Goal: Transaction & Acquisition: Purchase product/service

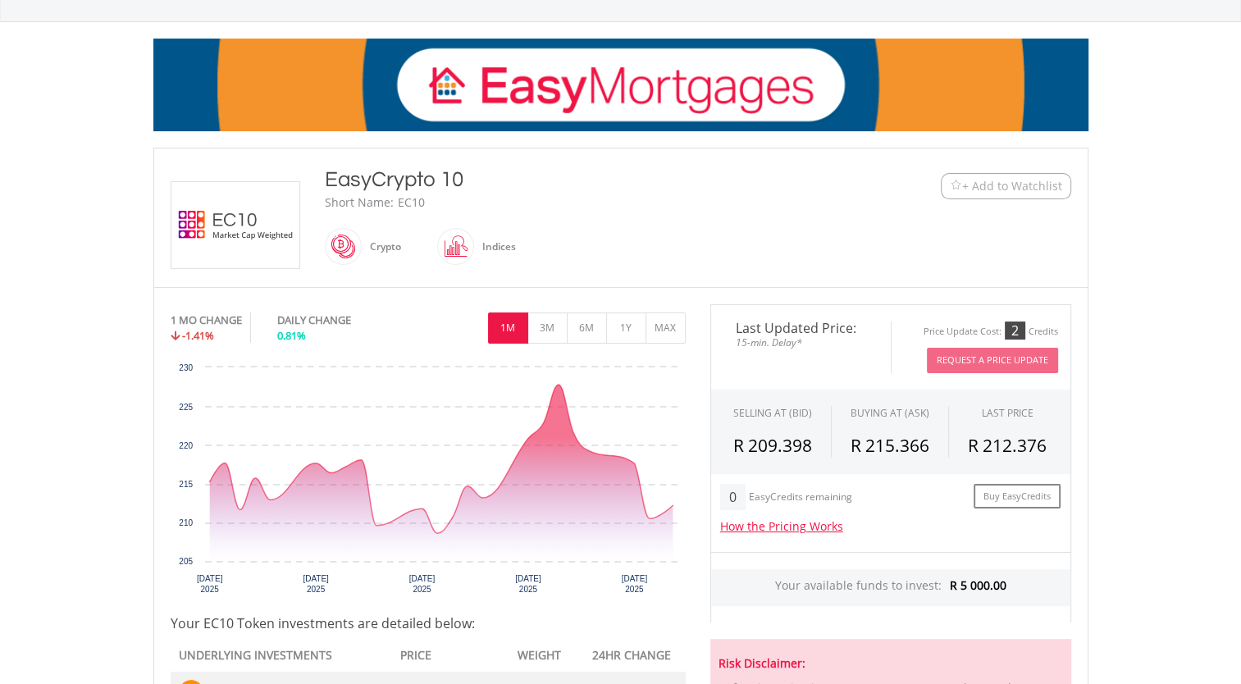
scroll to position [328, 0]
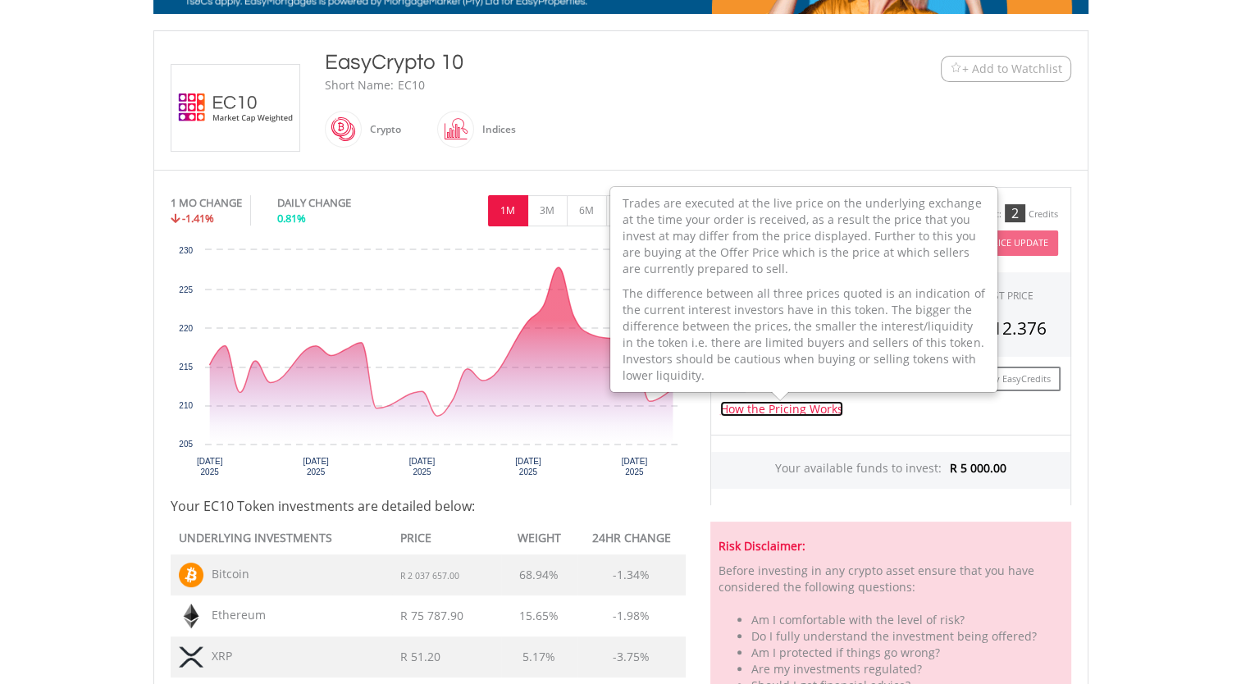
click at [761, 401] on link "How the Pricing Works" at bounding box center [781, 409] width 123 height 16
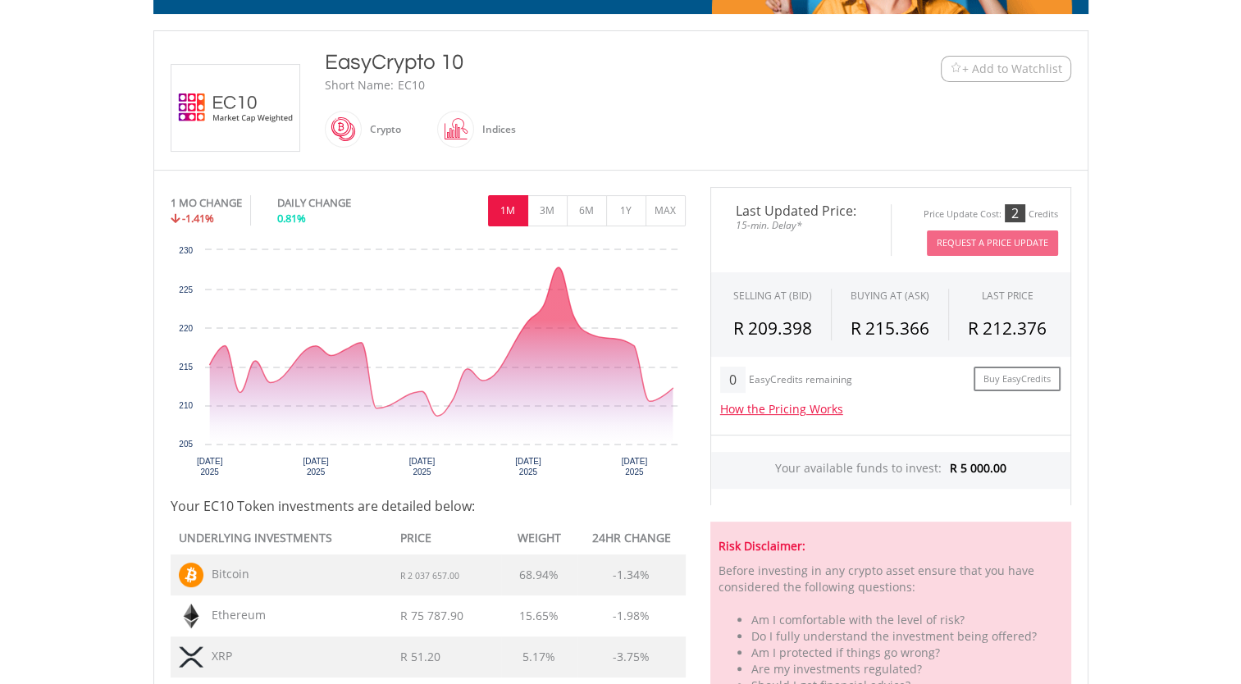
click at [1122, 421] on body "My Investments Invest Now New Listings Sell My Recurring Investments Pending Or…" at bounding box center [620, 490] width 1241 height 1636
click at [1146, 497] on body "My Investments Invest Now New Listings Sell My Recurring Investments Pending Or…" at bounding box center [620, 490] width 1241 height 1636
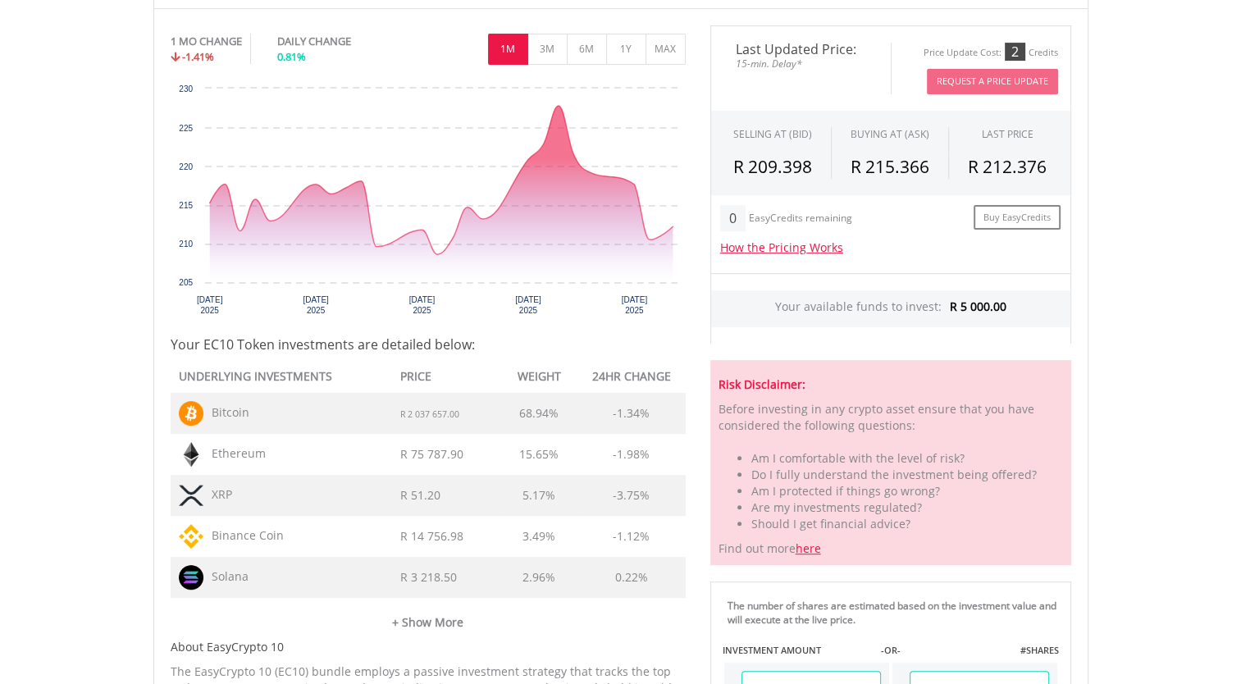
scroll to position [492, 0]
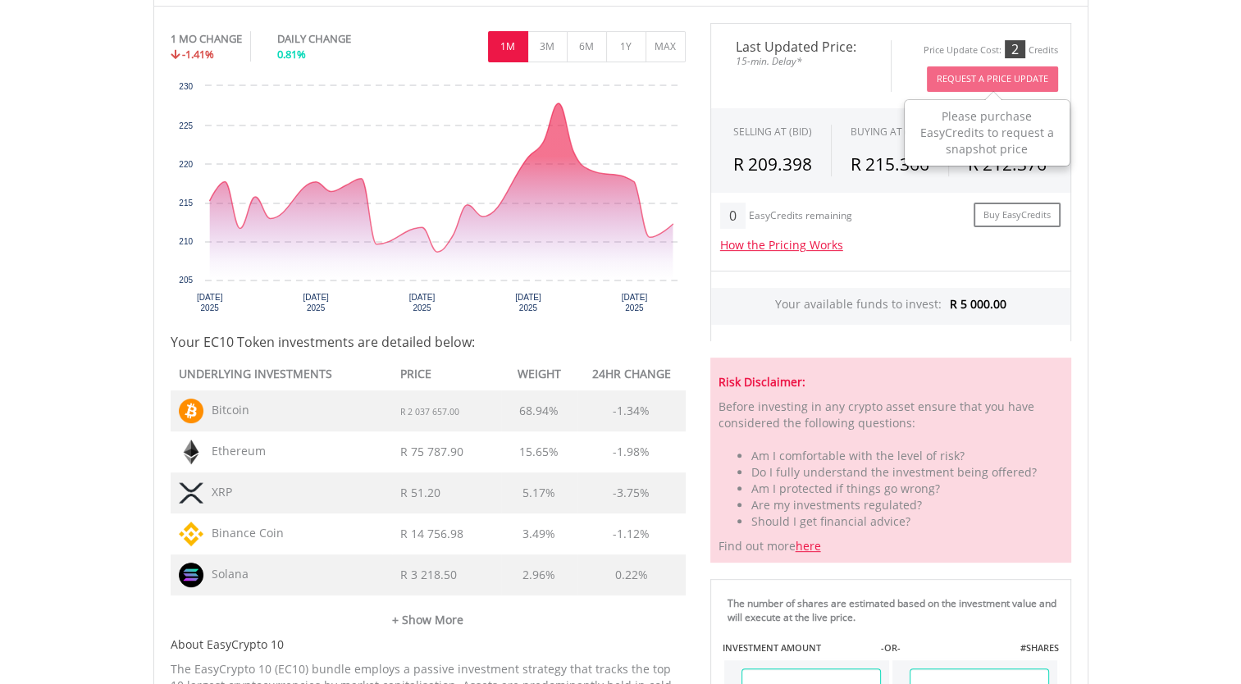
click at [957, 89] on button "Request A Price Update" at bounding box center [992, 78] width 131 height 25
click at [956, 77] on button "Request A Price Update" at bounding box center [992, 78] width 131 height 25
click at [817, 493] on li "Am I protected if things go wrong?" at bounding box center [907, 489] width 312 height 16
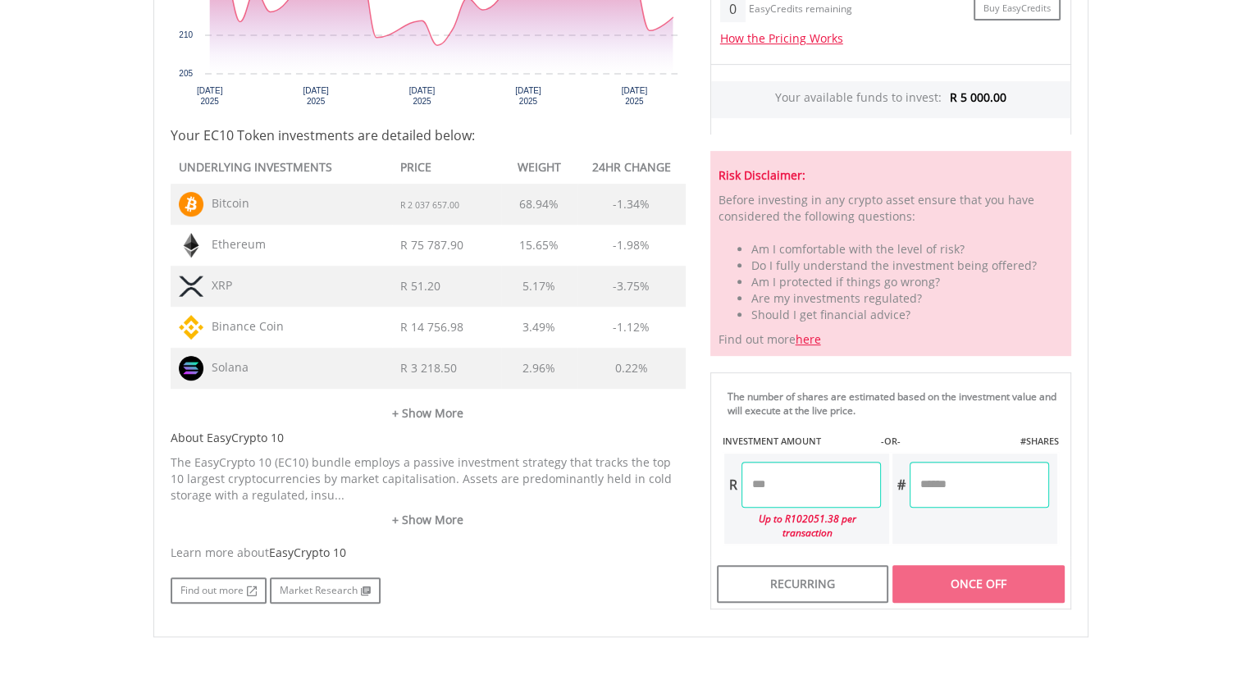
scroll to position [722, 0]
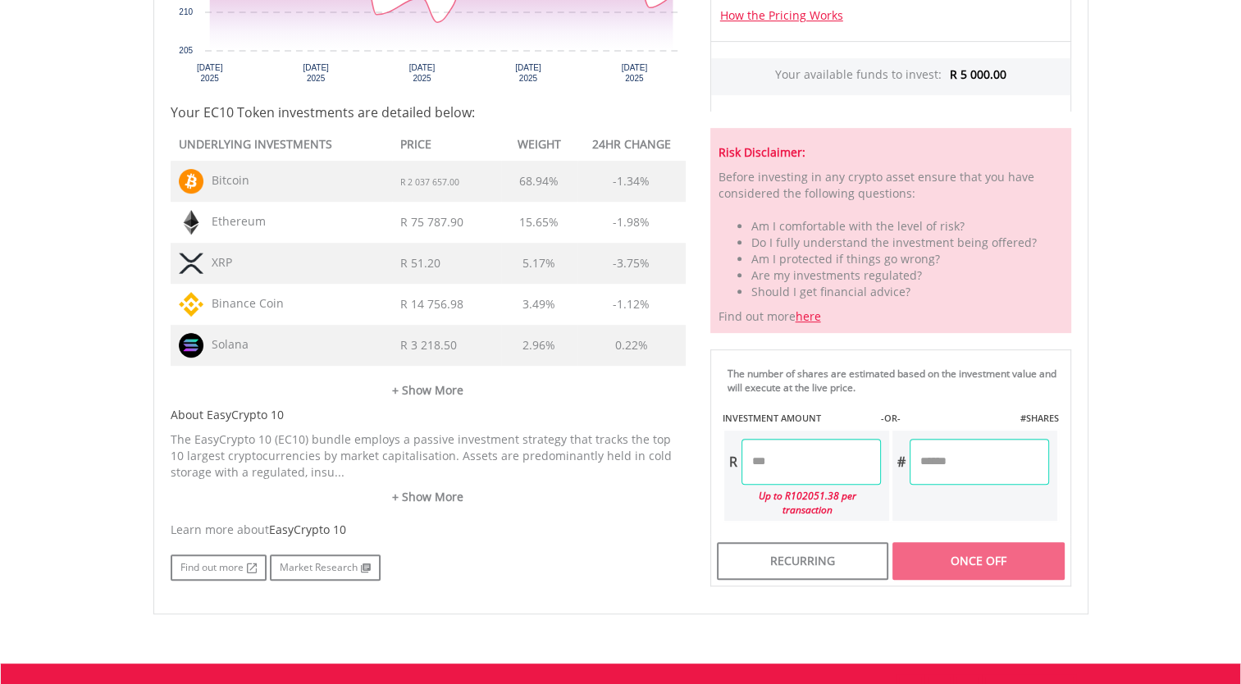
click at [803, 457] on input "number" at bounding box center [810, 462] width 139 height 46
type input "*******"
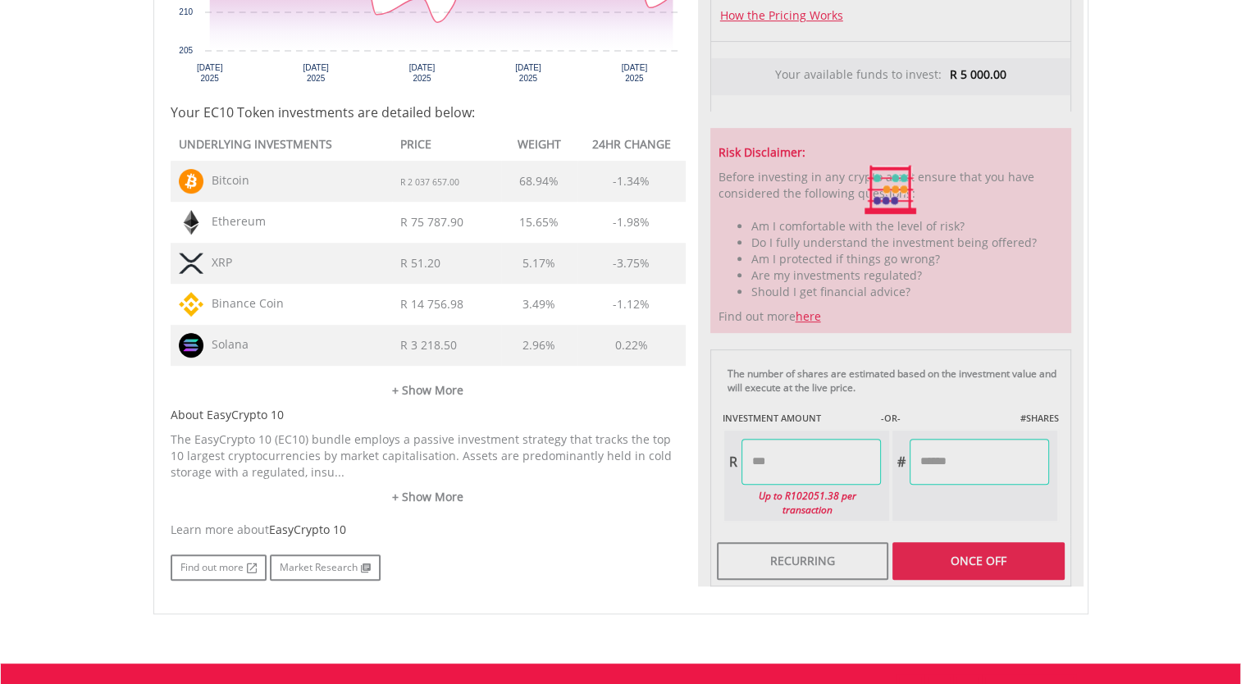
click at [973, 547] on div "Last Updated Price: 15-min. Delay* Price Update Cost: 2 Credits Request A Price…" at bounding box center [890, 190] width 385 height 794
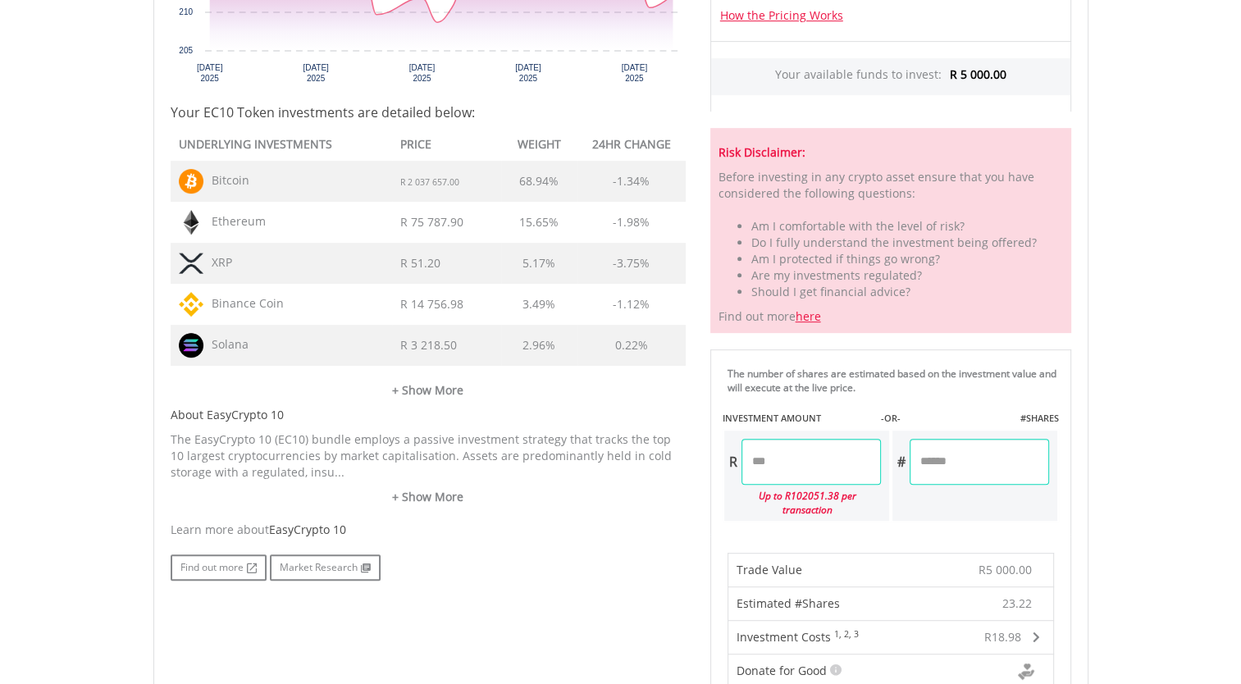
click at [1129, 532] on body "My Investments Invest Now New Listings Sell My Recurring Investments Pending Or…" at bounding box center [620, 432] width 1241 height 2308
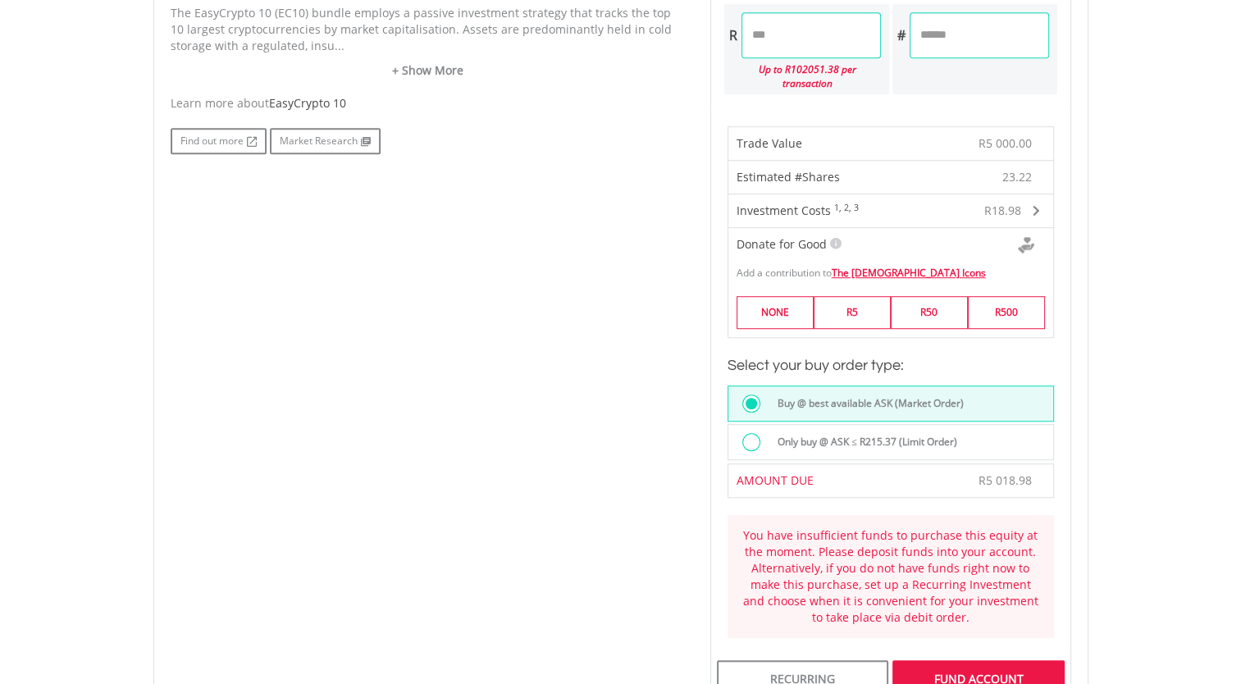
scroll to position [1181, 0]
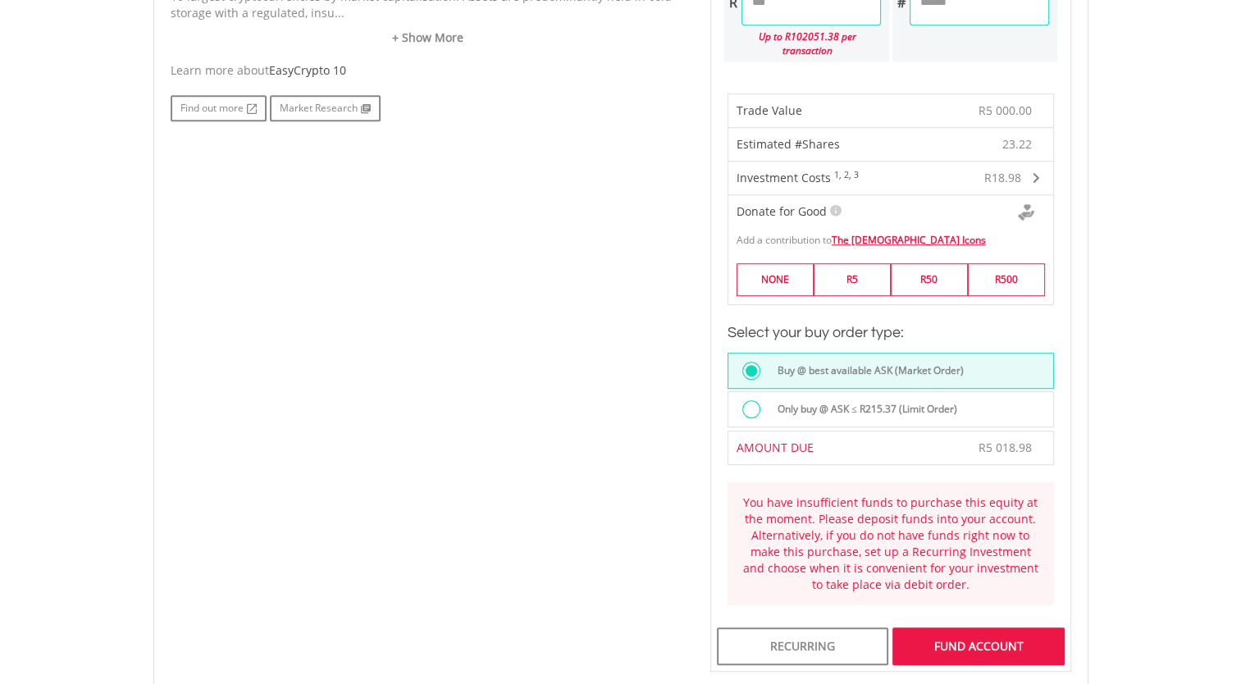
click at [945, 631] on div "FUND ACCOUNT" at bounding box center [977, 646] width 171 height 38
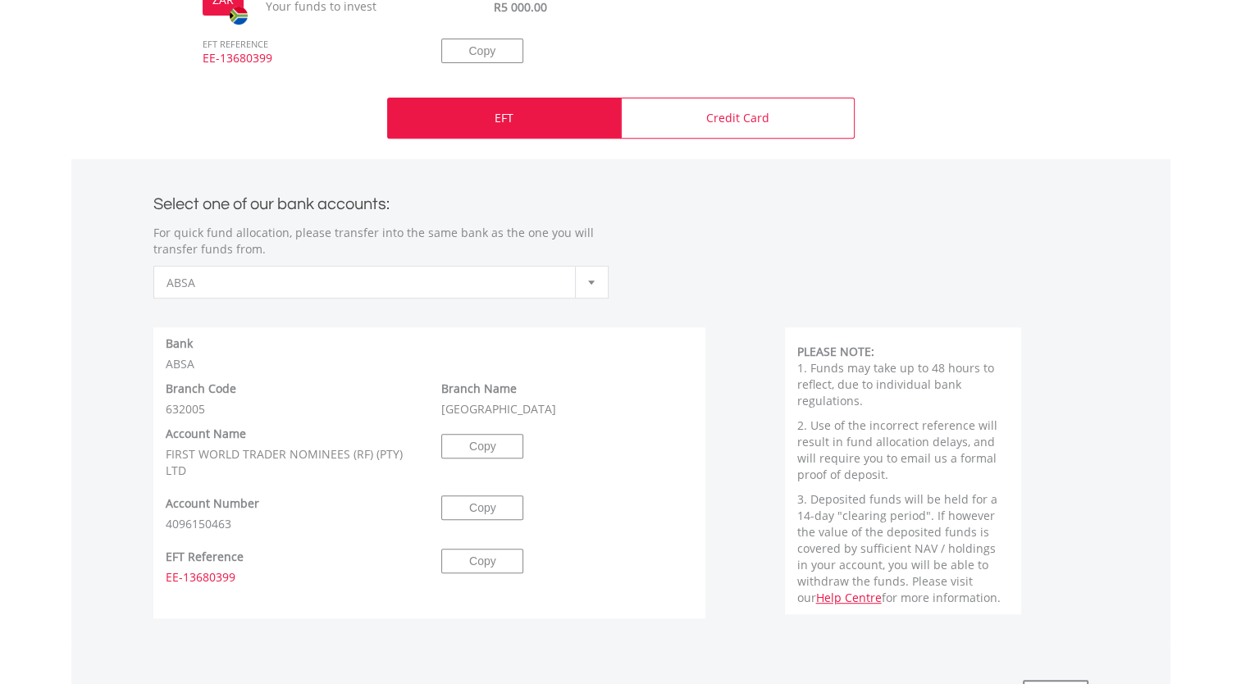
scroll to position [656, 0]
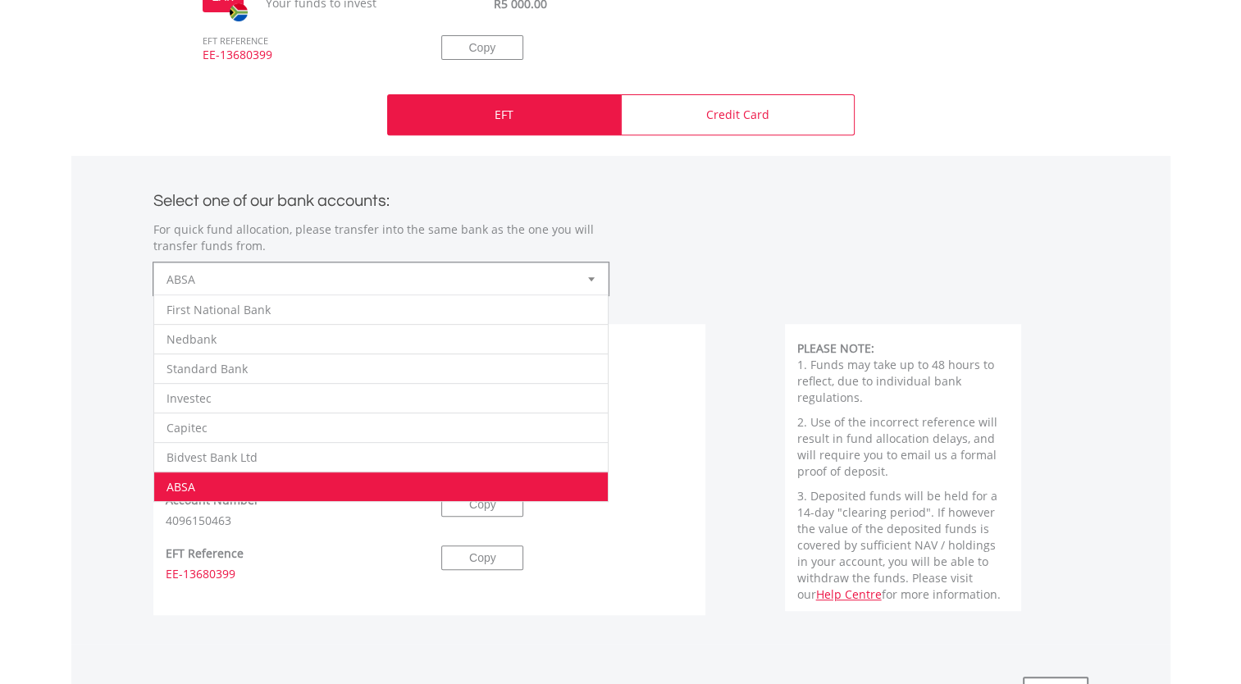
click at [430, 283] on span "ABSA" at bounding box center [368, 279] width 404 height 33
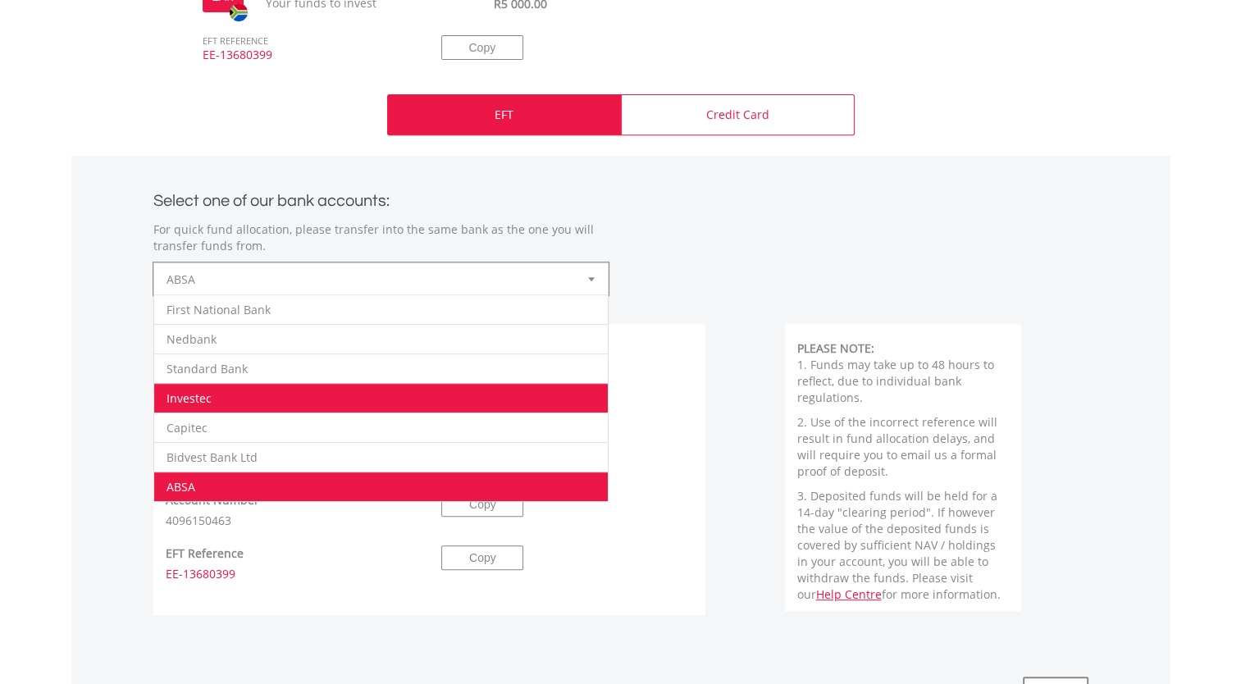
click at [372, 402] on li "Investec" at bounding box center [380, 398] width 453 height 30
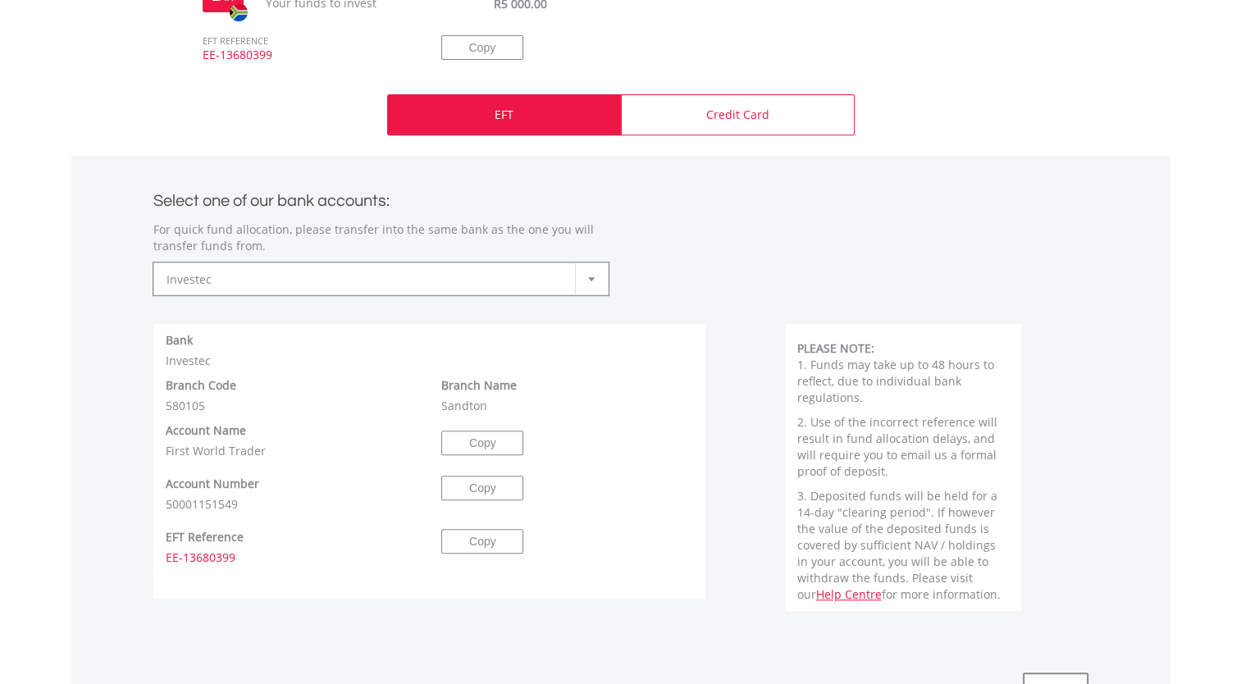
click at [774, 219] on div "**********" at bounding box center [620, 233] width 959 height 123
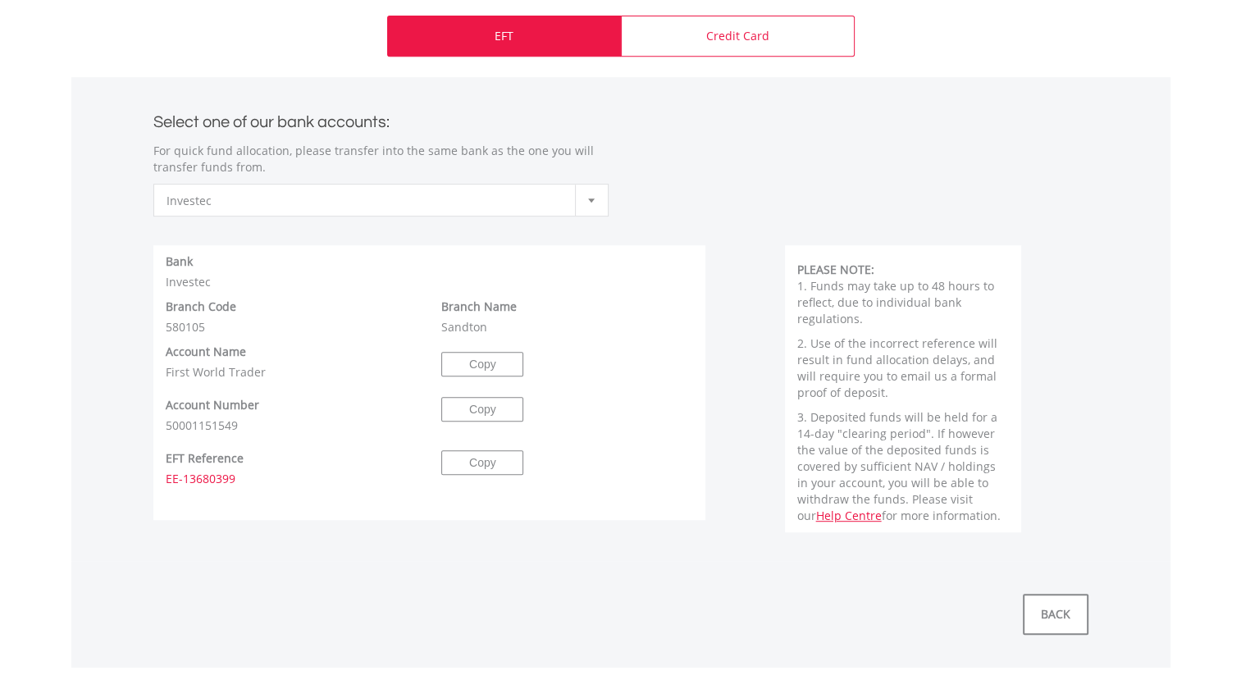
scroll to position [754, 0]
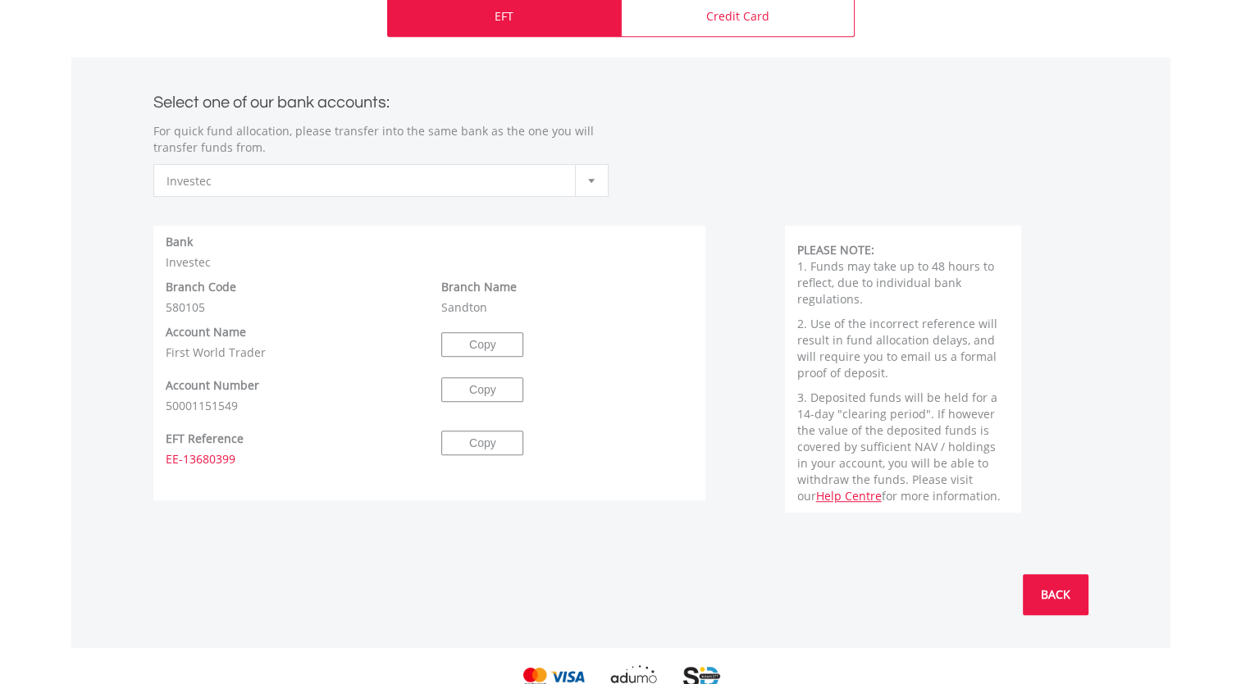
click at [1059, 587] on link "BACK" at bounding box center [1056, 594] width 66 height 41
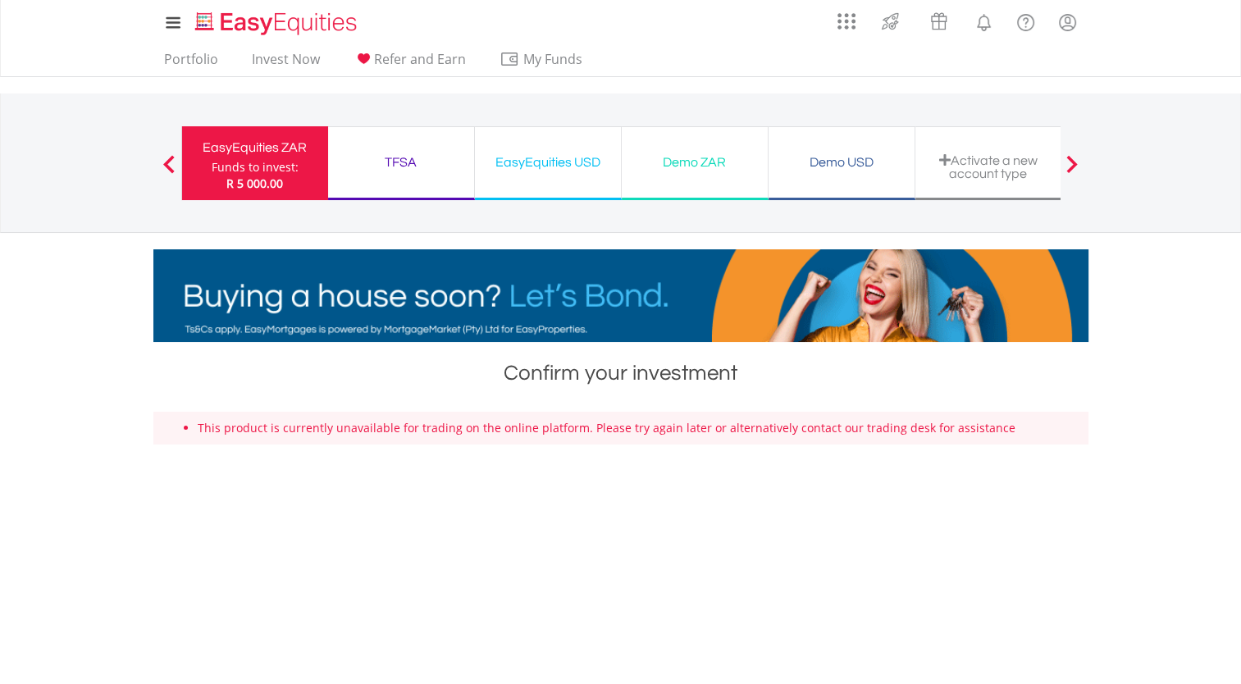
click at [260, 179] on span "R 5 000.00" at bounding box center [254, 183] width 57 height 16
click at [292, 61] on link "Invest Now" at bounding box center [285, 63] width 81 height 25
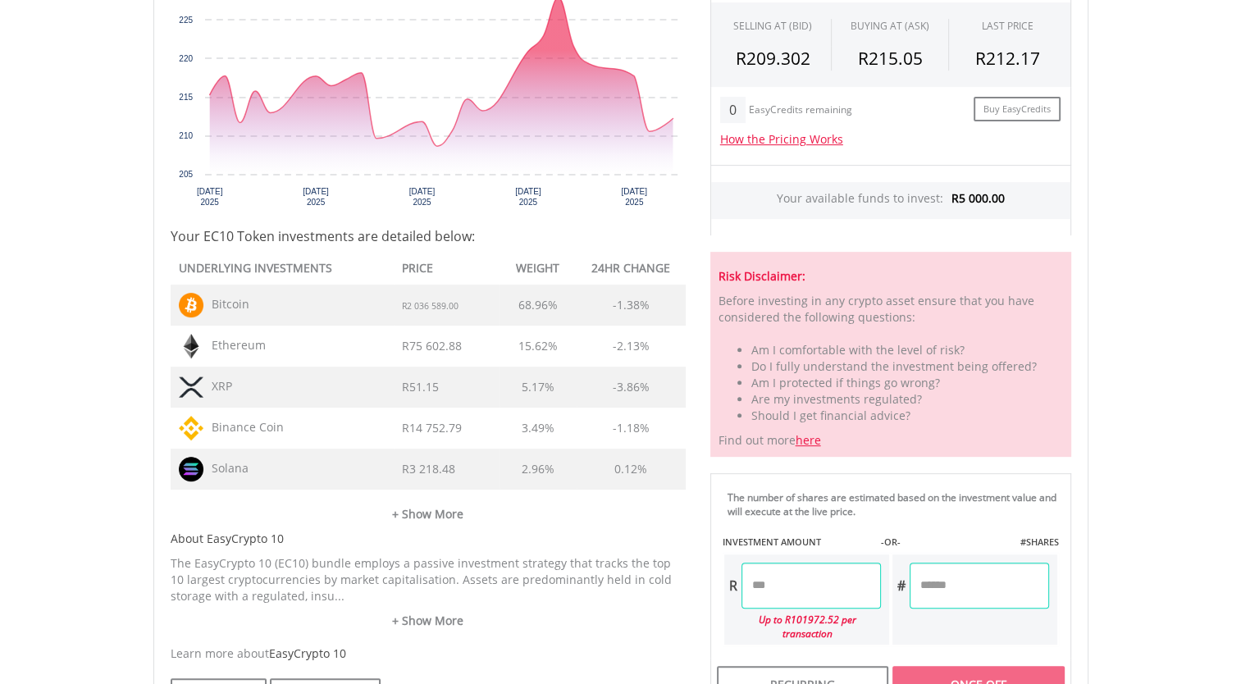
scroll to position [935, 0]
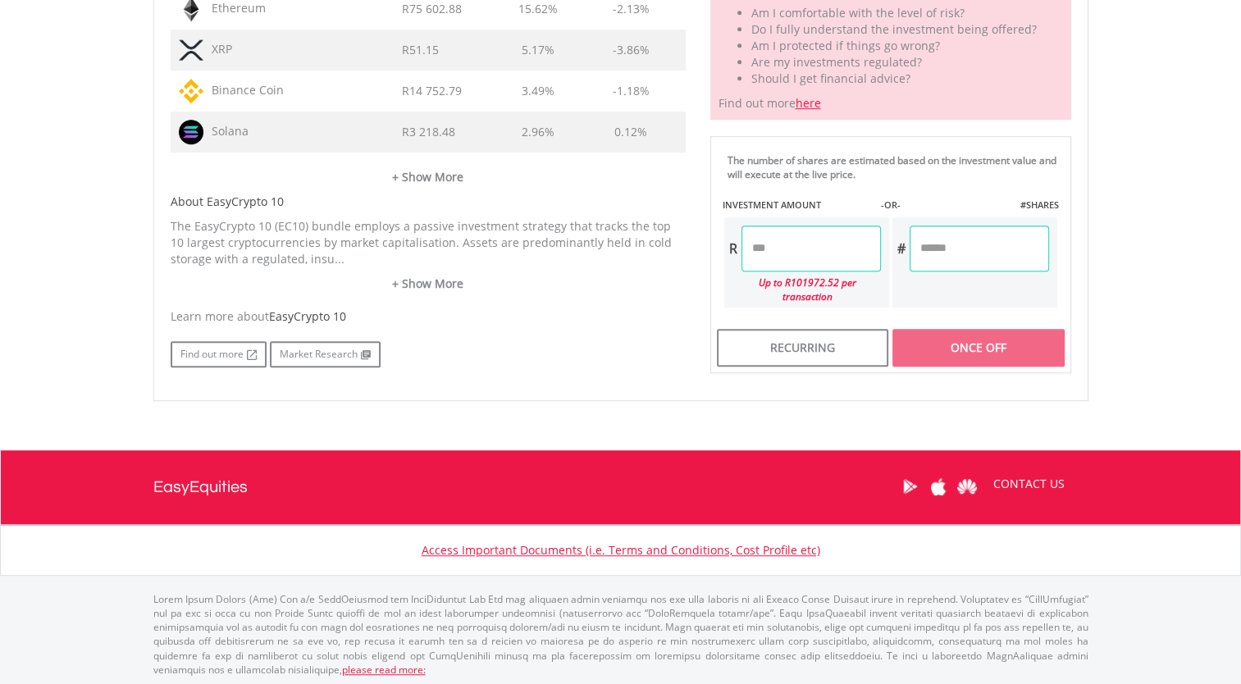
click at [836, 257] on input "number" at bounding box center [810, 248] width 139 height 46
type input "*******"
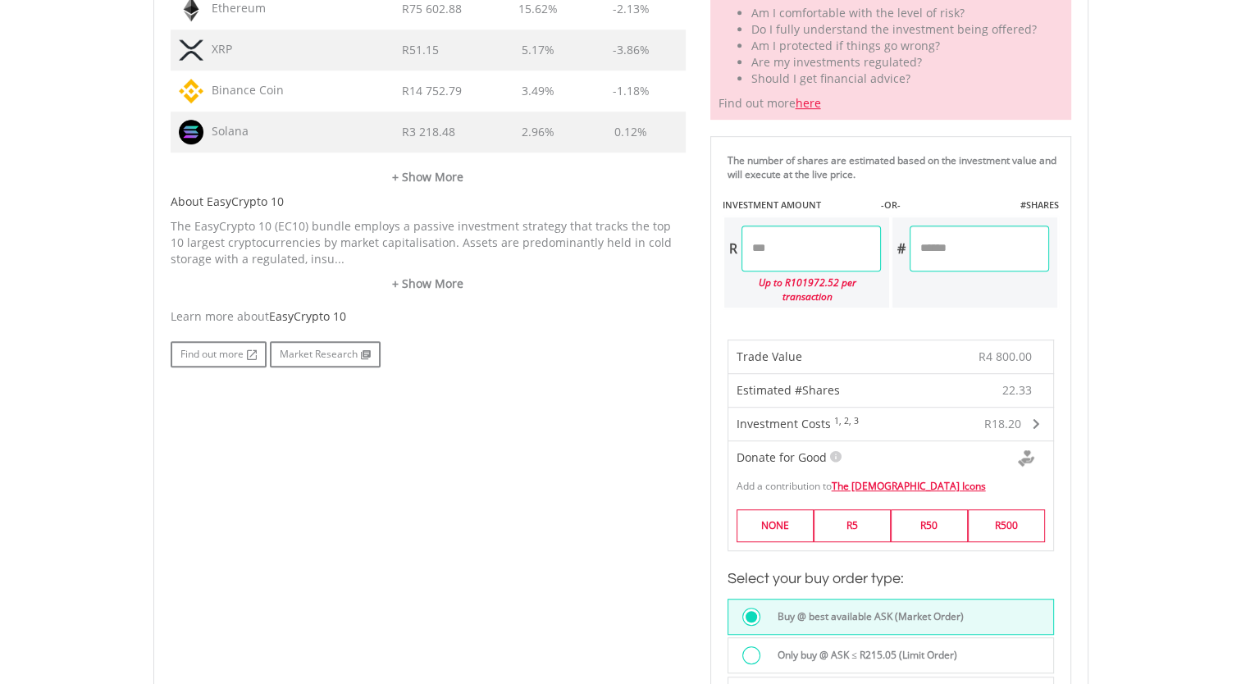
click at [1117, 465] on body "My Investments Invest Now New Listings Sell My Recurring Investments Pending Or…" at bounding box center [620, 149] width 1241 height 2168
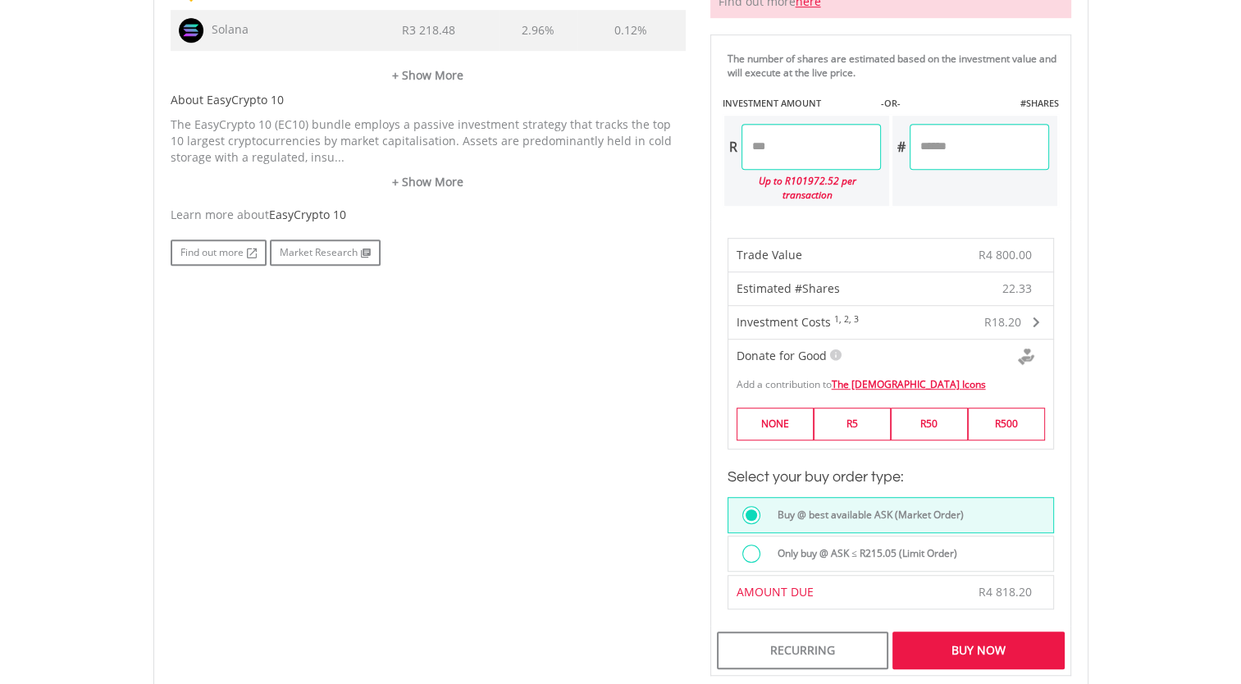
scroll to position [1066, 0]
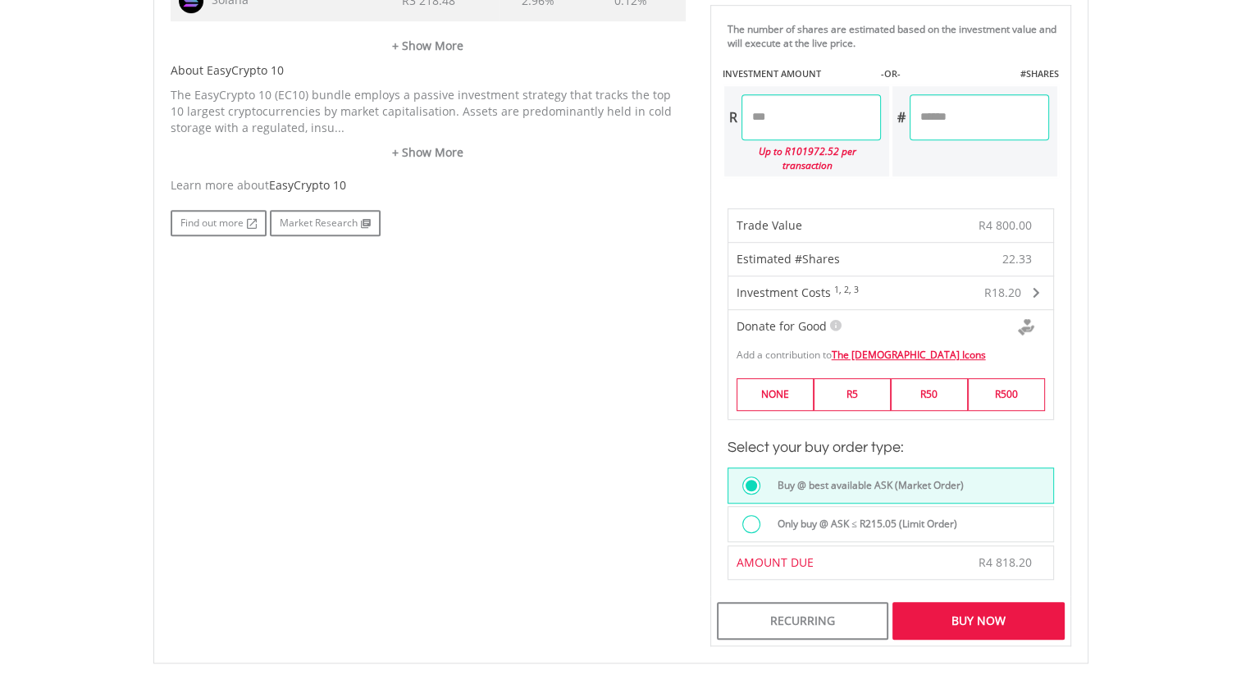
click at [956, 602] on div "Buy Now" at bounding box center [977, 621] width 171 height 38
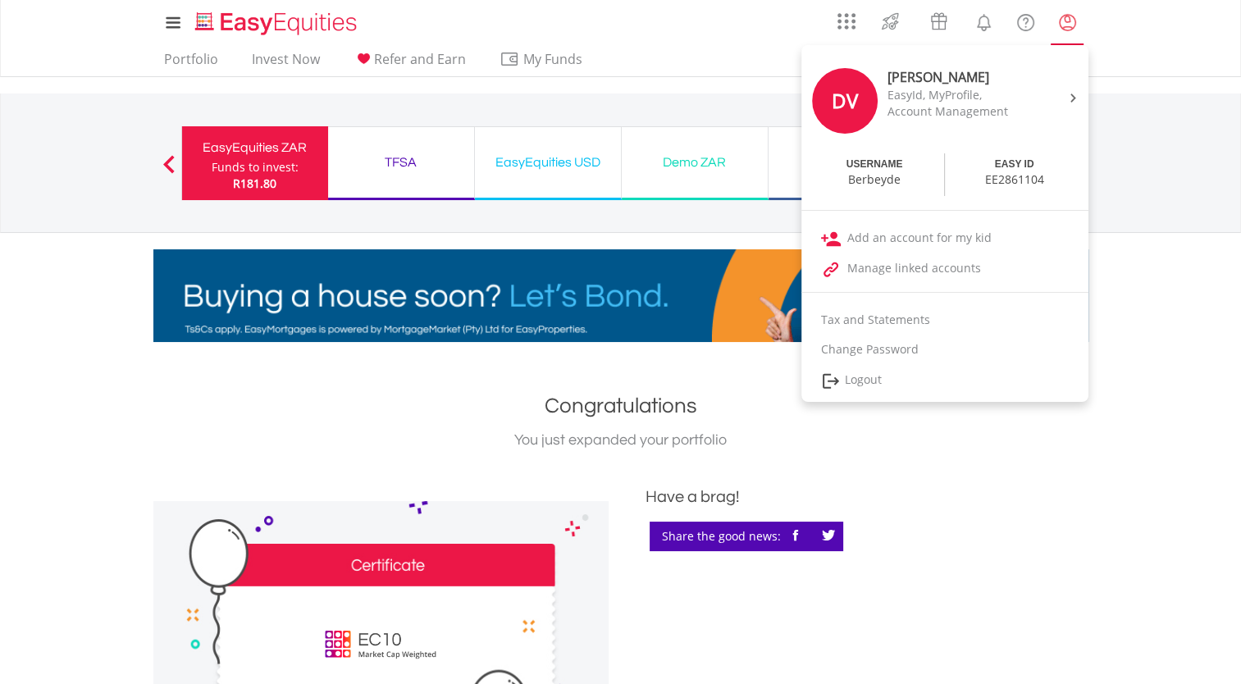
click at [1073, 6] on link "My Profile" at bounding box center [1067, 22] width 42 height 36
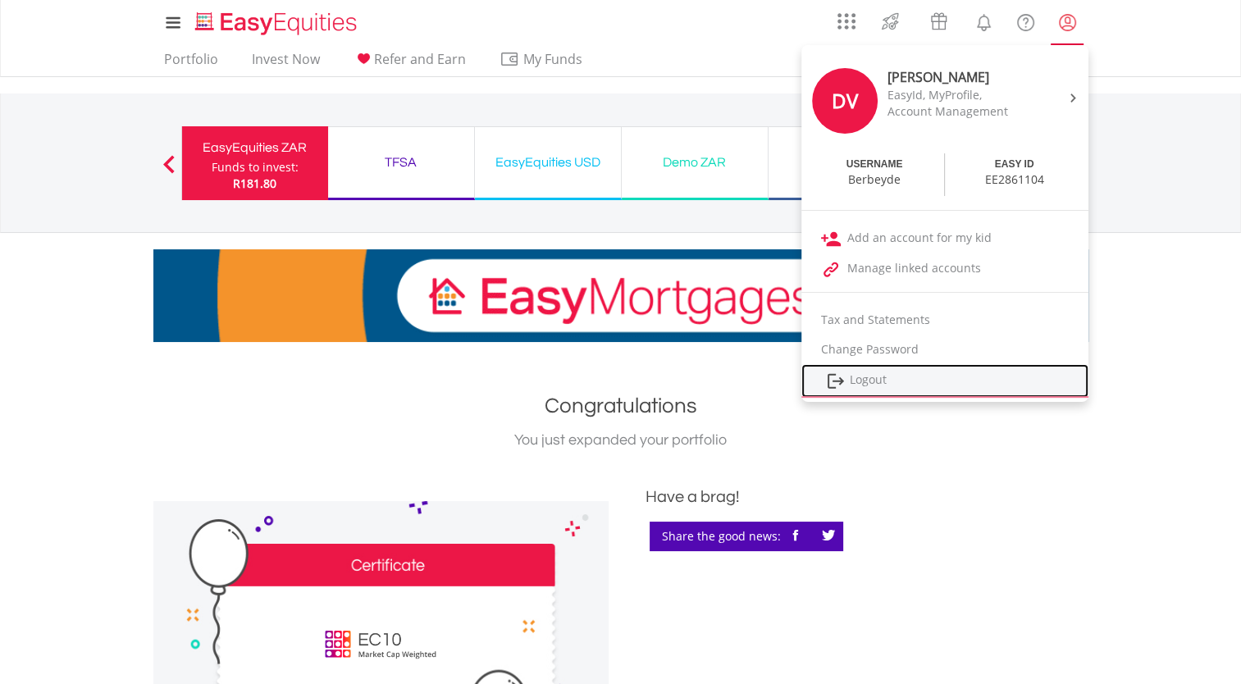
click at [836, 365] on link "Logout" at bounding box center [944, 381] width 287 height 34
